Goal: Register for event/course

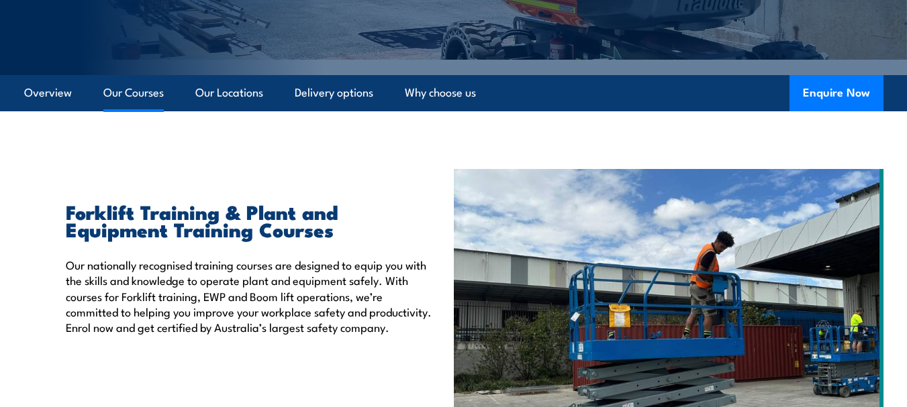
click at [138, 97] on link "Our Courses" at bounding box center [133, 93] width 60 height 36
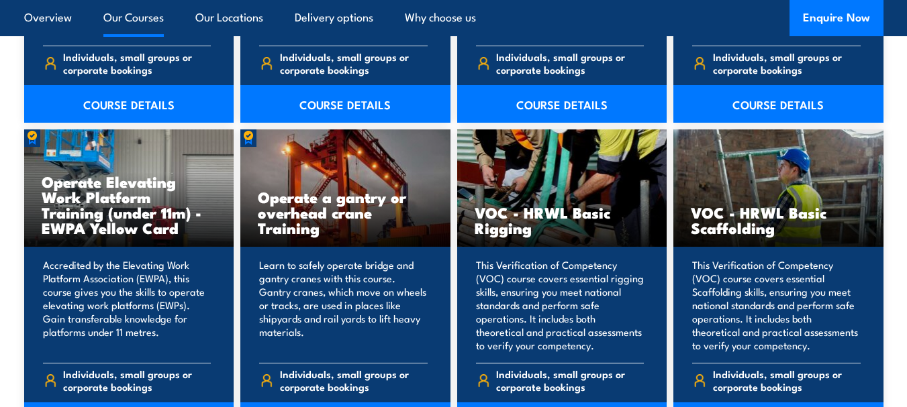
scroll to position [1178, 0]
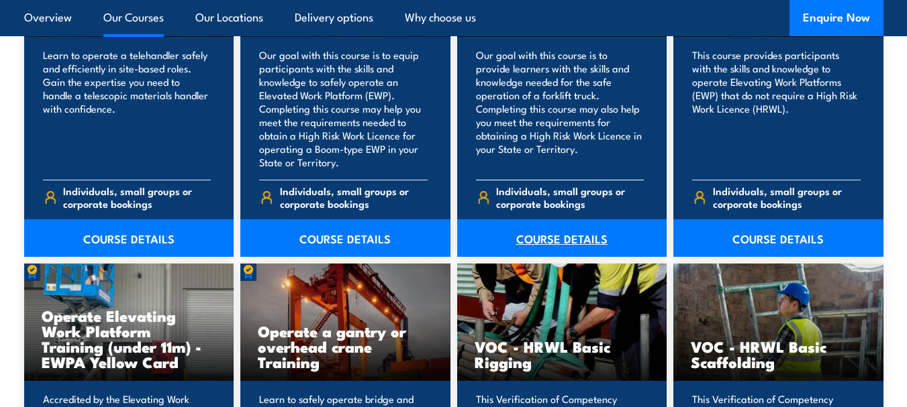
click at [553, 237] on link "COURSE DETAILS" at bounding box center [562, 238] width 210 height 38
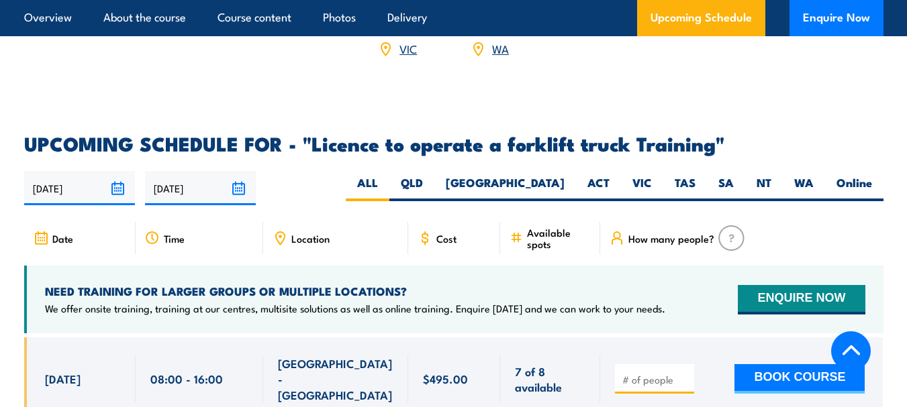
scroll to position [2148, 0]
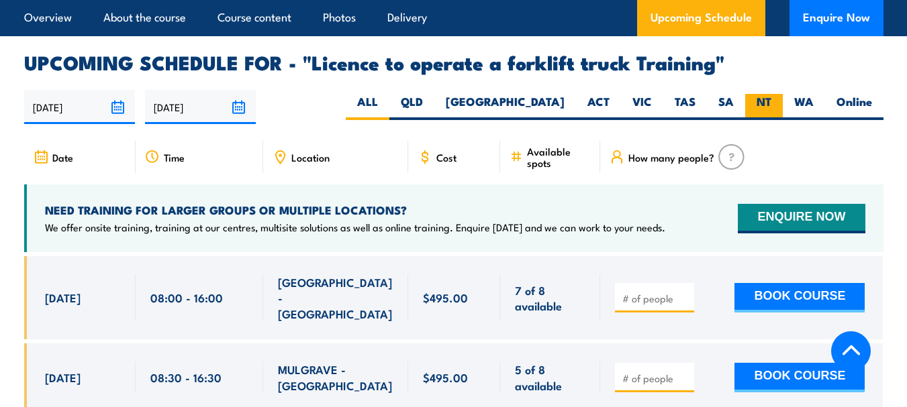
click at [760, 94] on label "NT" at bounding box center [764, 107] width 38 height 26
click at [771, 94] on input "NT" at bounding box center [775, 98] width 9 height 9
radio input "true"
